Goal: Transaction & Acquisition: Purchase product/service

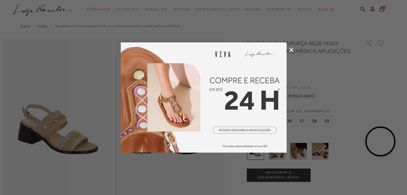
click at [292, 51] on icon at bounding box center [291, 50] width 4 height 4
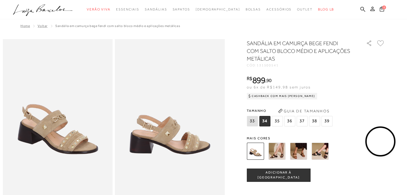
click at [298, 153] on img at bounding box center [298, 151] width 17 height 17
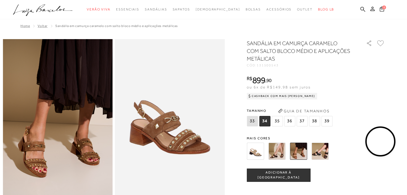
click at [276, 121] on span "35" at bounding box center [276, 121] width 11 height 10
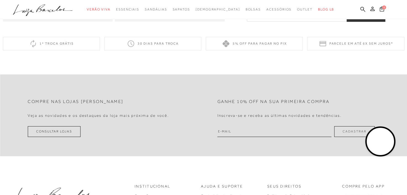
scroll to position [552, 0]
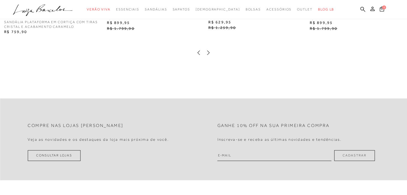
scroll to position [552, 0]
